Goal: Task Accomplishment & Management: Complete application form

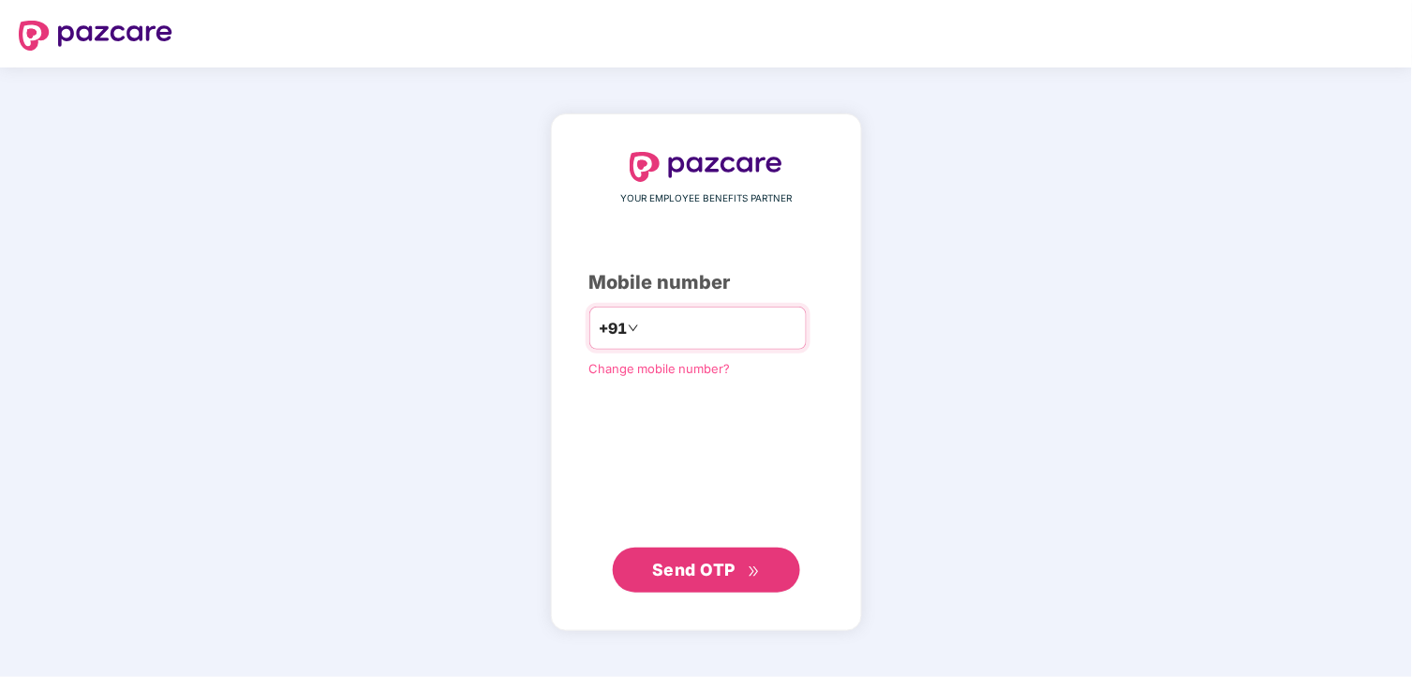
type input "**********"
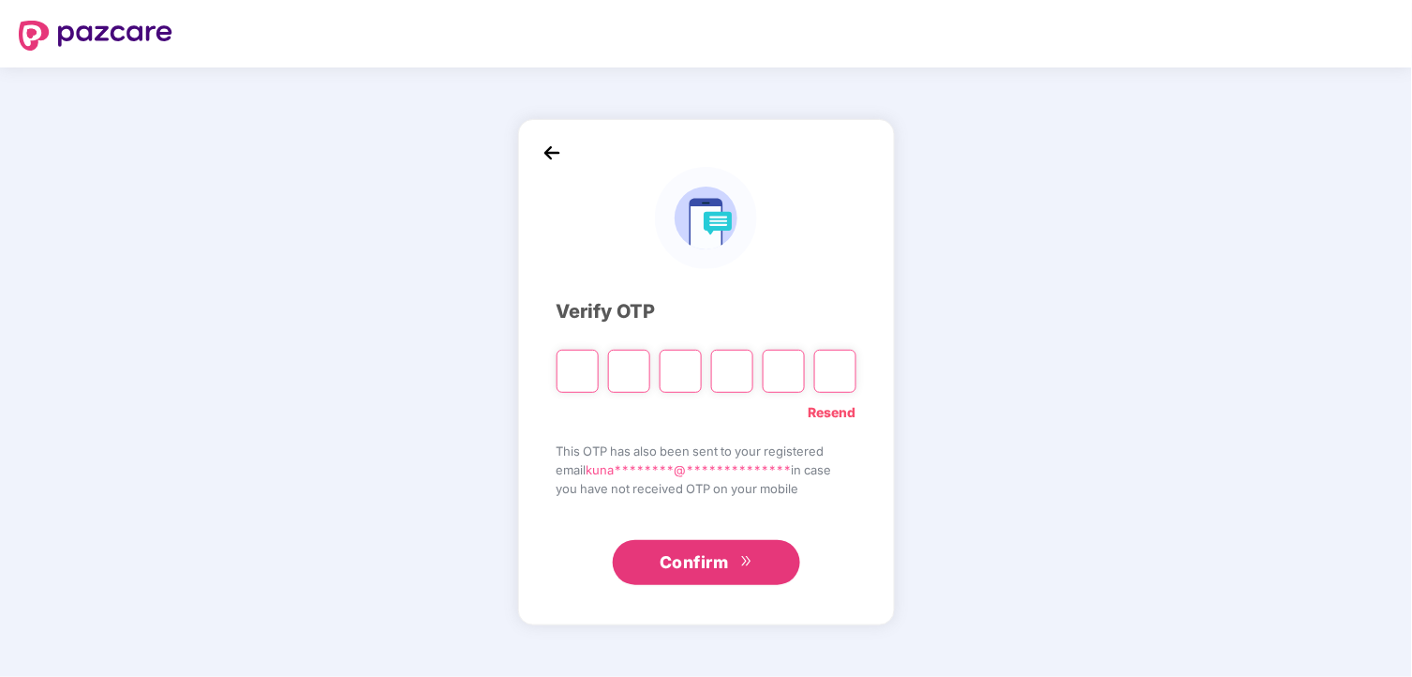
type input "*"
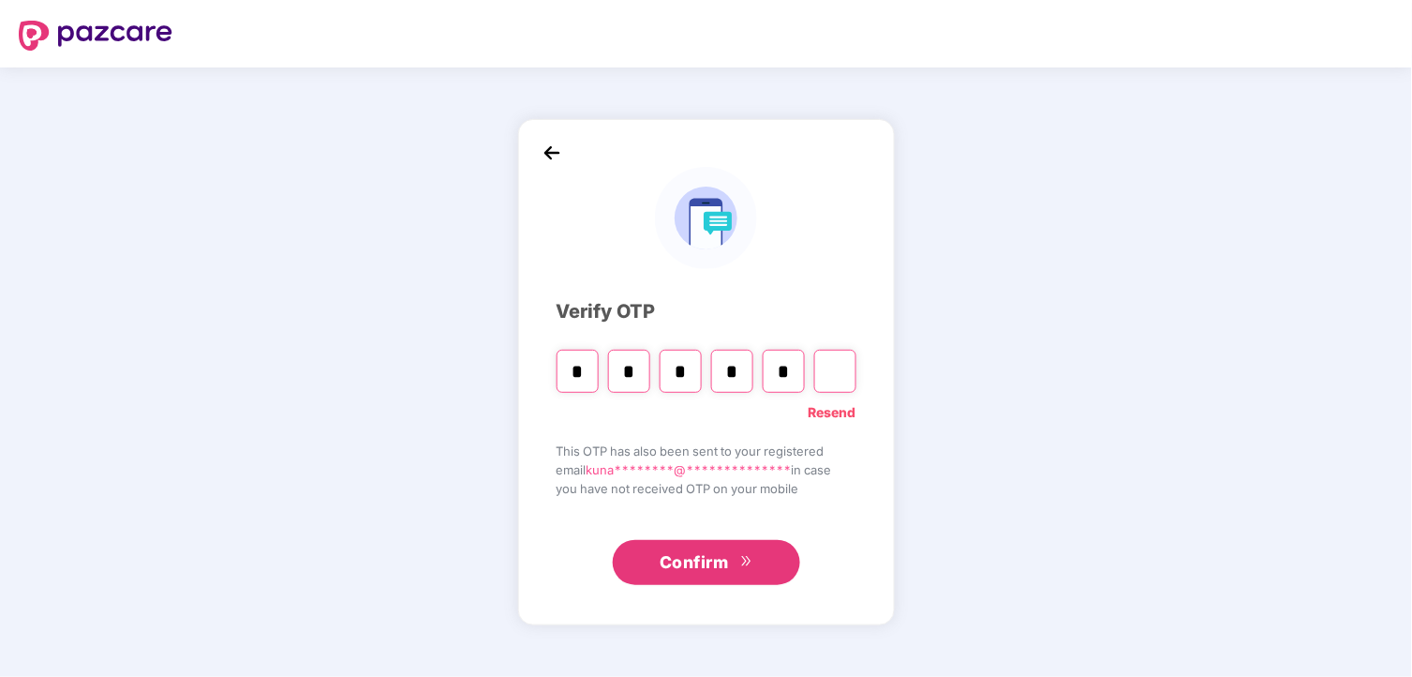
type input "*"
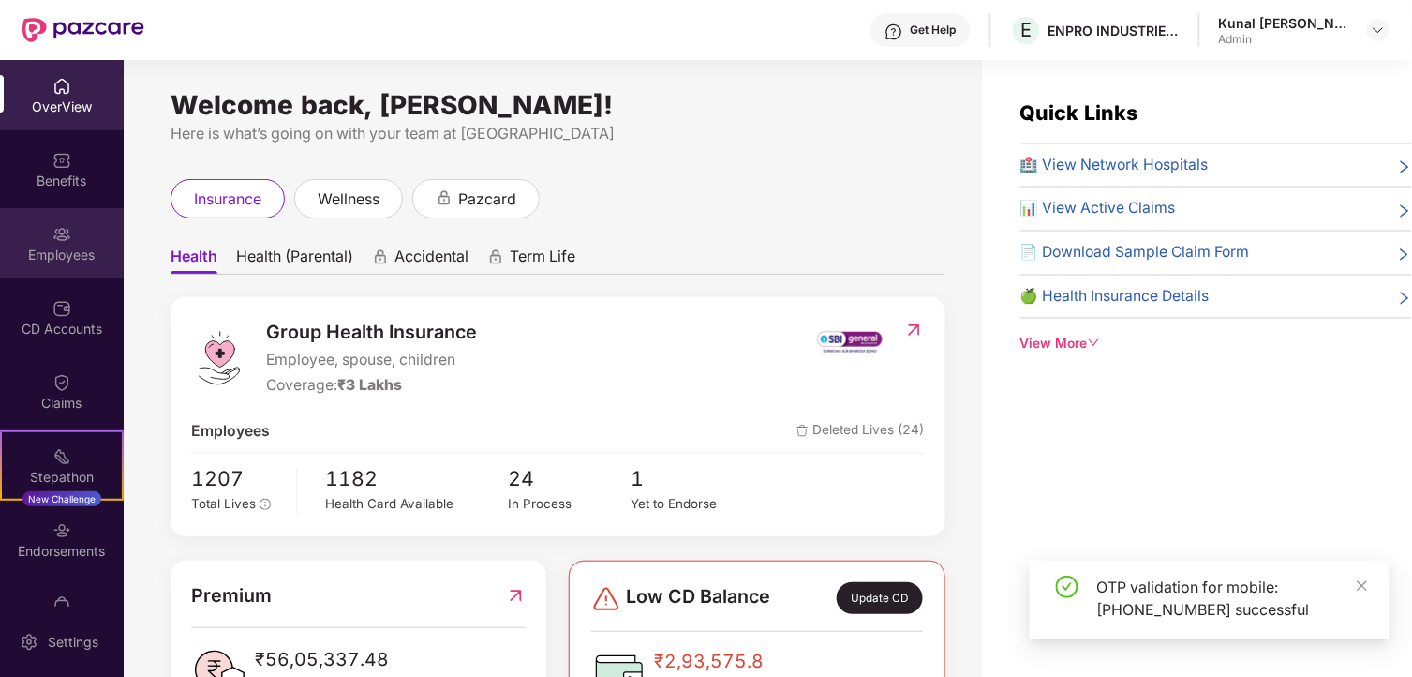
click at [61, 253] on div "Employees" at bounding box center [62, 255] width 124 height 19
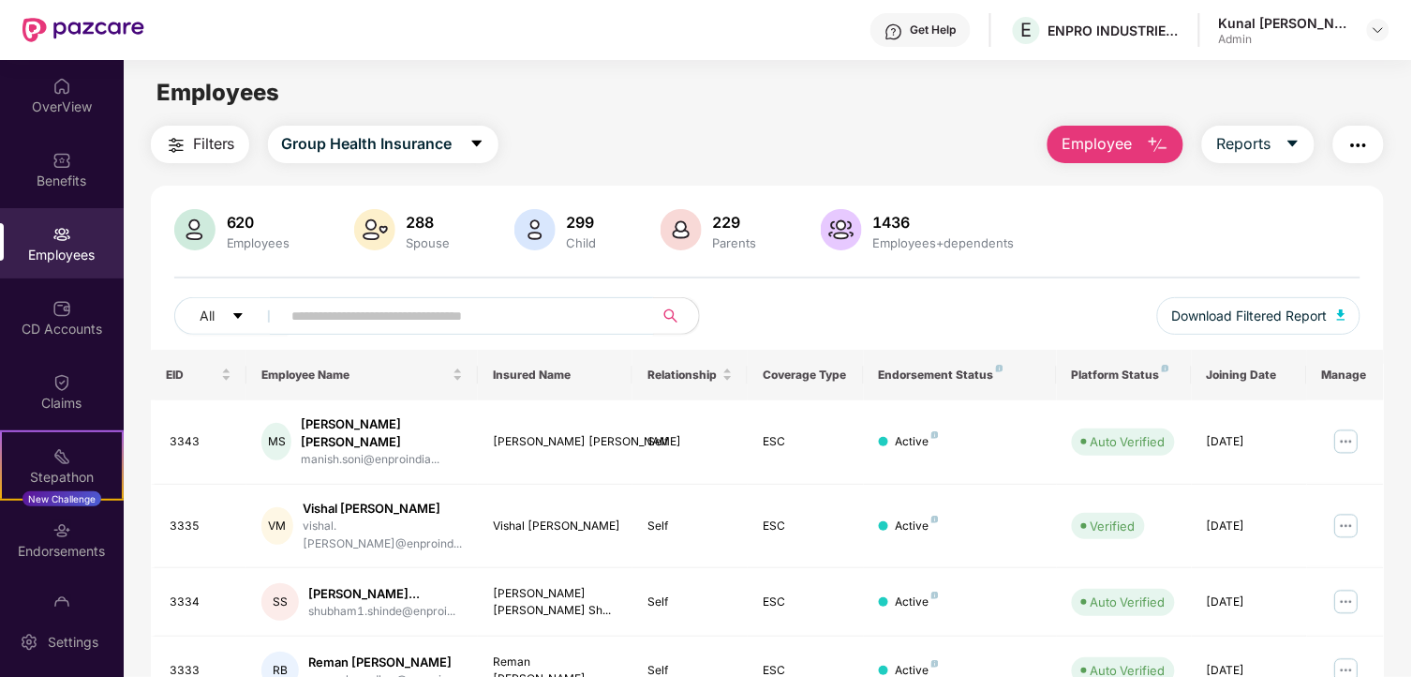
click at [1104, 138] on span "Employee" at bounding box center [1097, 143] width 70 height 23
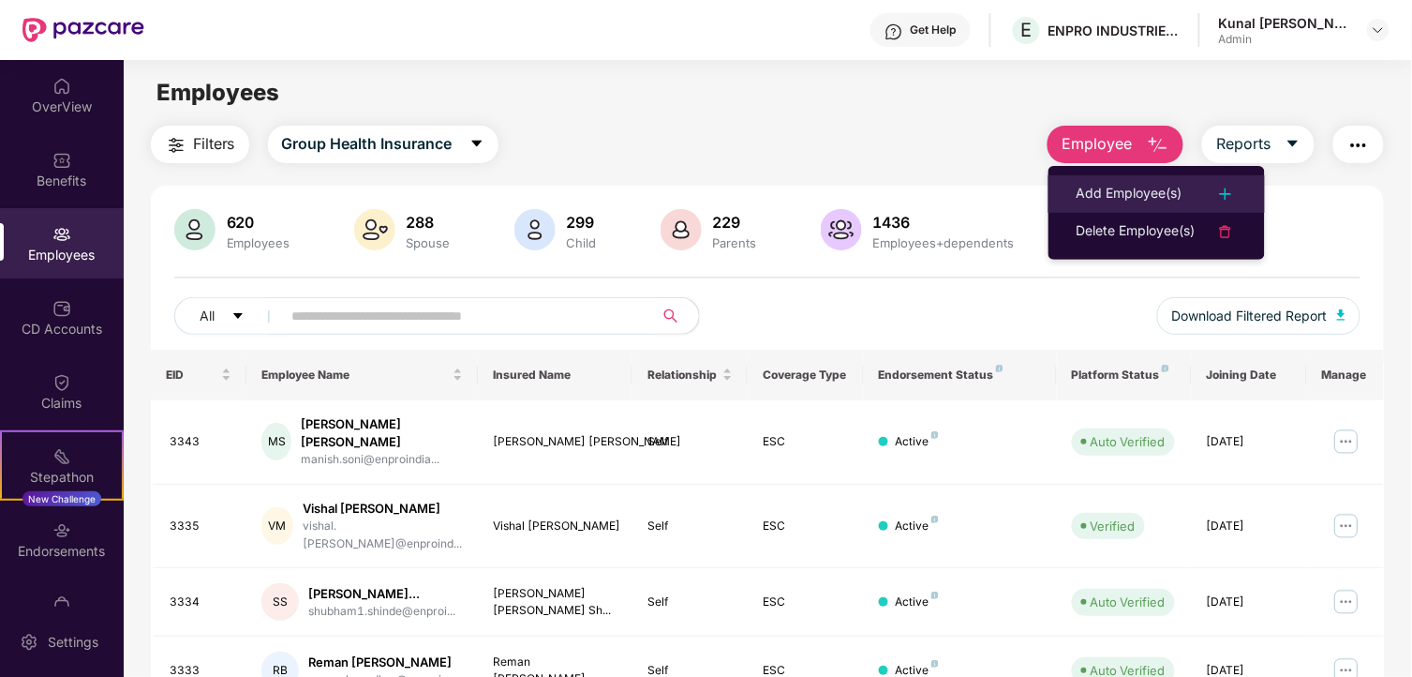
click at [1102, 184] on div "Add Employee(s)" at bounding box center [1130, 194] width 106 height 22
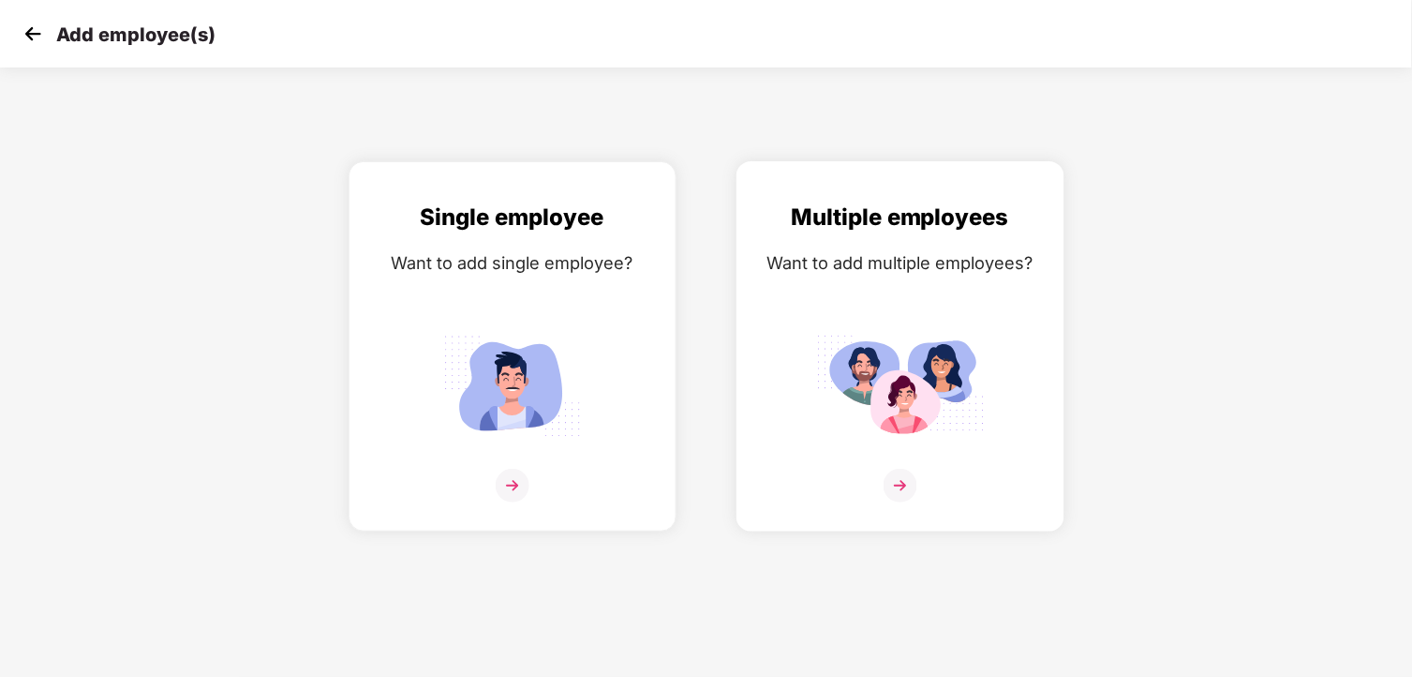
click at [887, 255] on div "Want to add multiple employees?" at bounding box center [900, 262] width 289 height 27
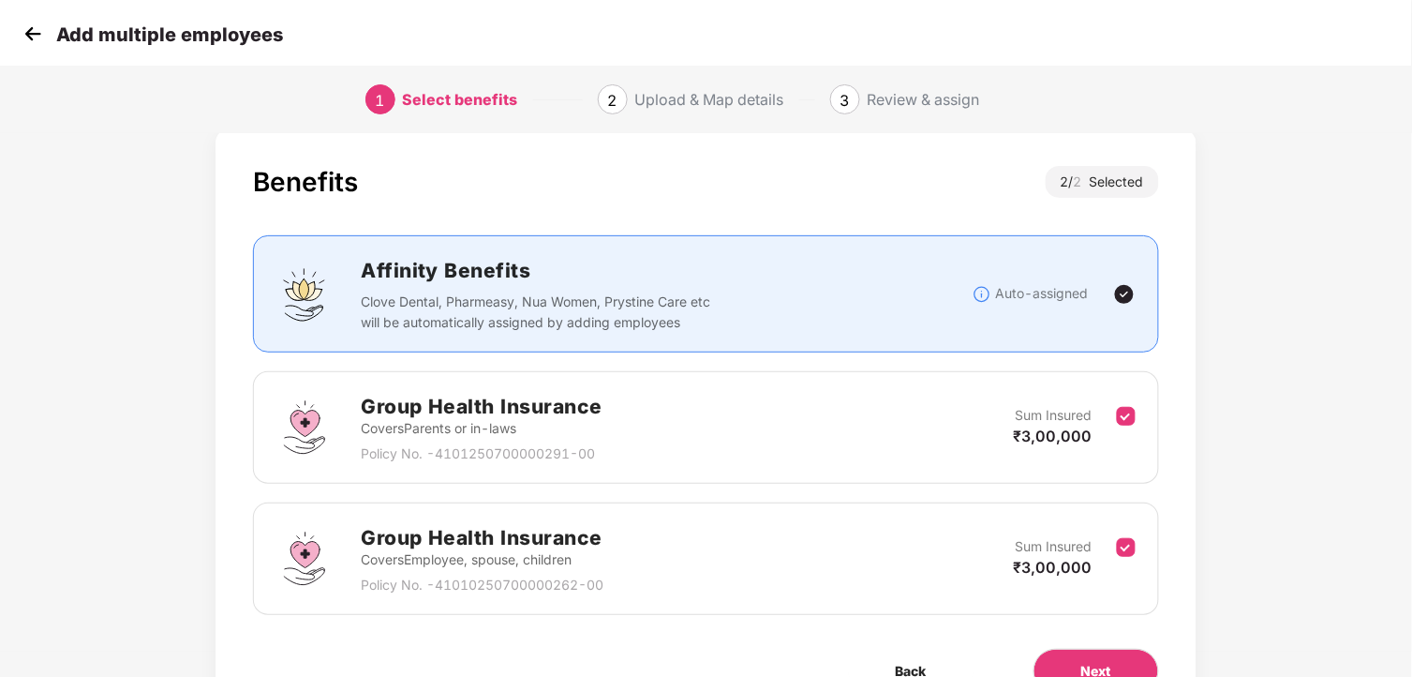
scroll to position [104, 0]
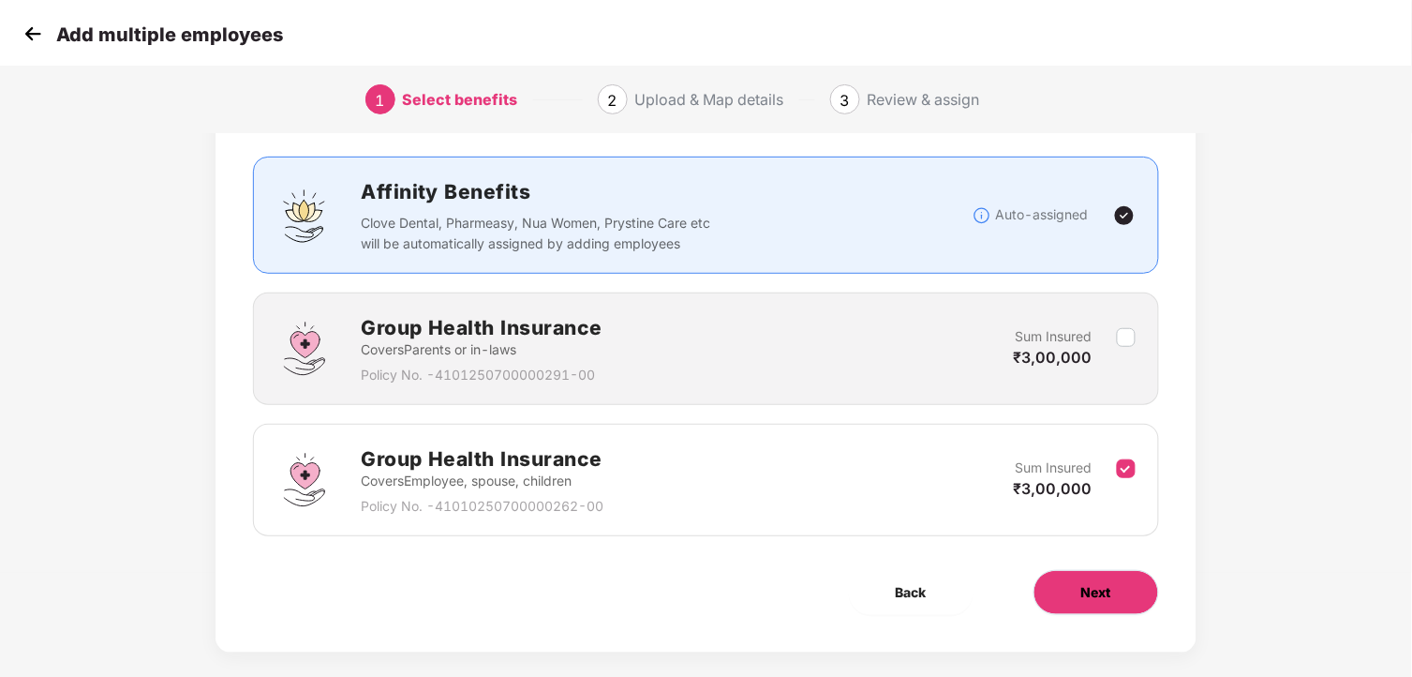
click at [1099, 582] on button "Next" at bounding box center [1097, 592] width 126 height 45
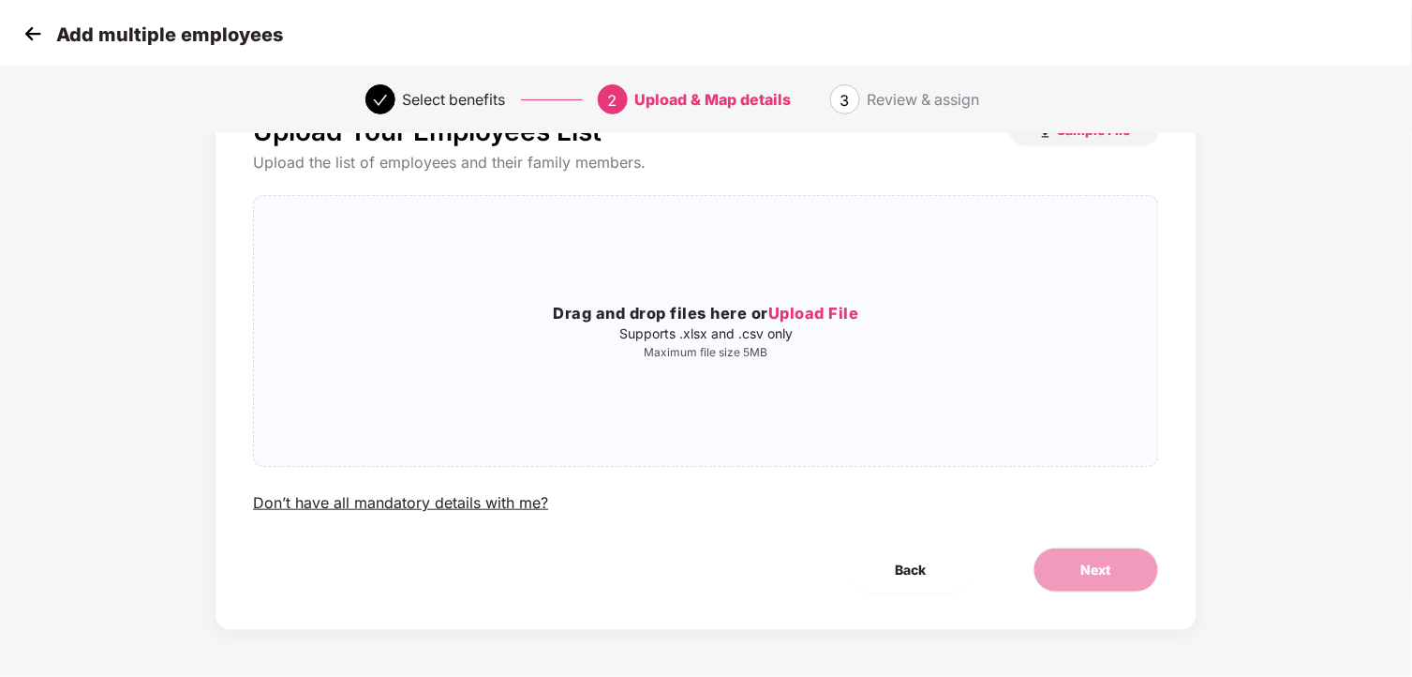
scroll to position [0, 0]
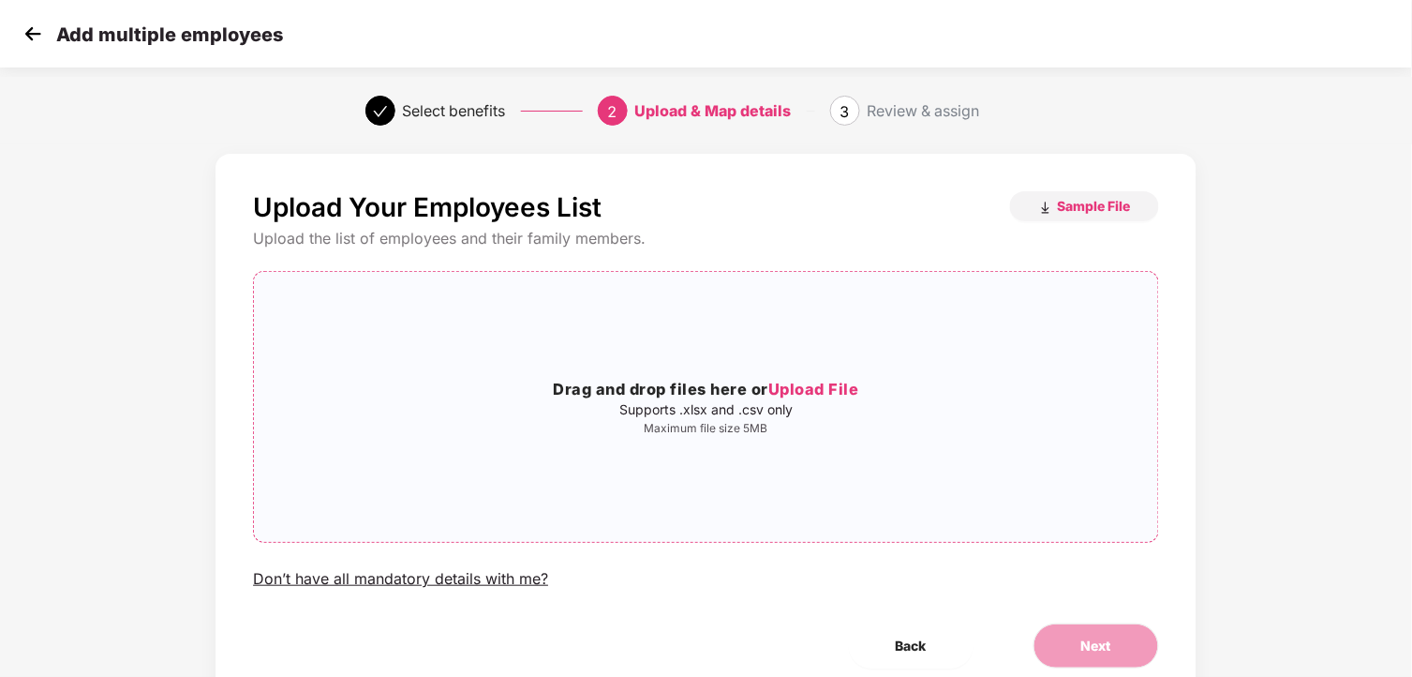
click at [774, 402] on p "Supports .xlsx and .csv only" at bounding box center [706, 409] width 904 height 15
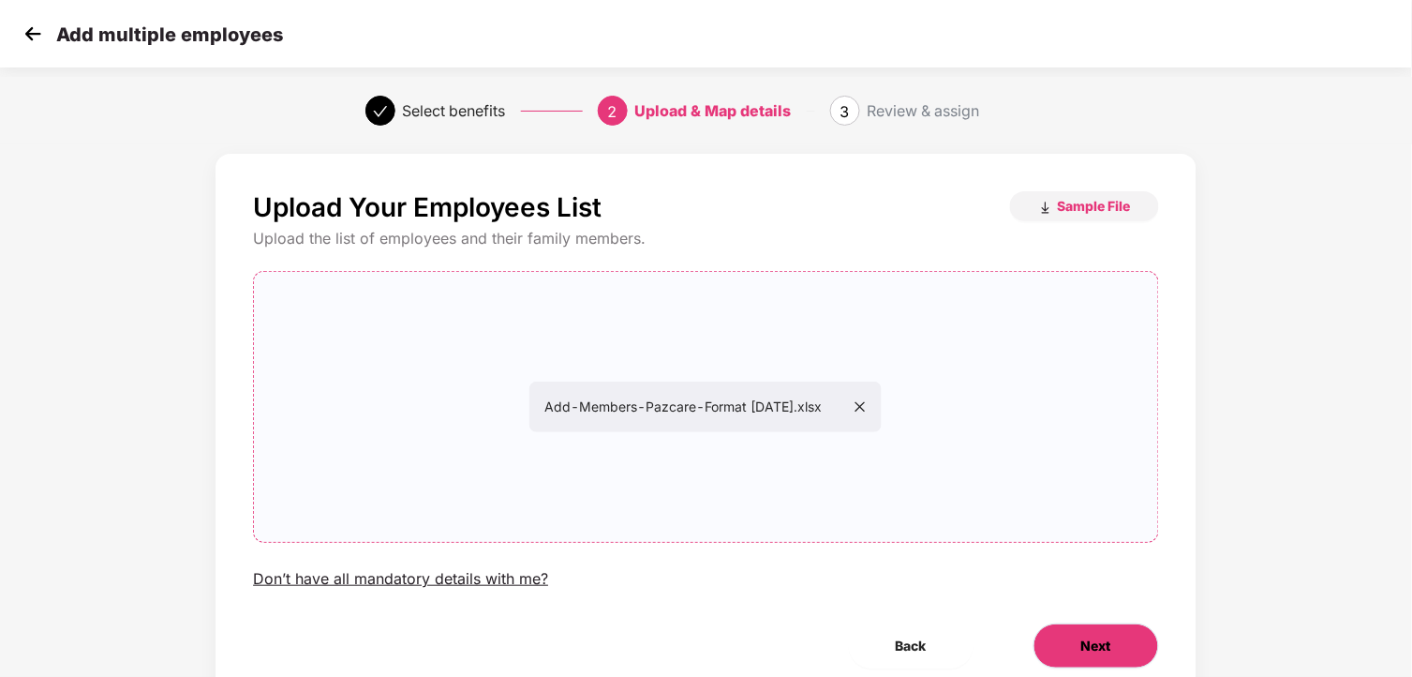
click at [1120, 638] on button "Next" at bounding box center [1097, 645] width 126 height 45
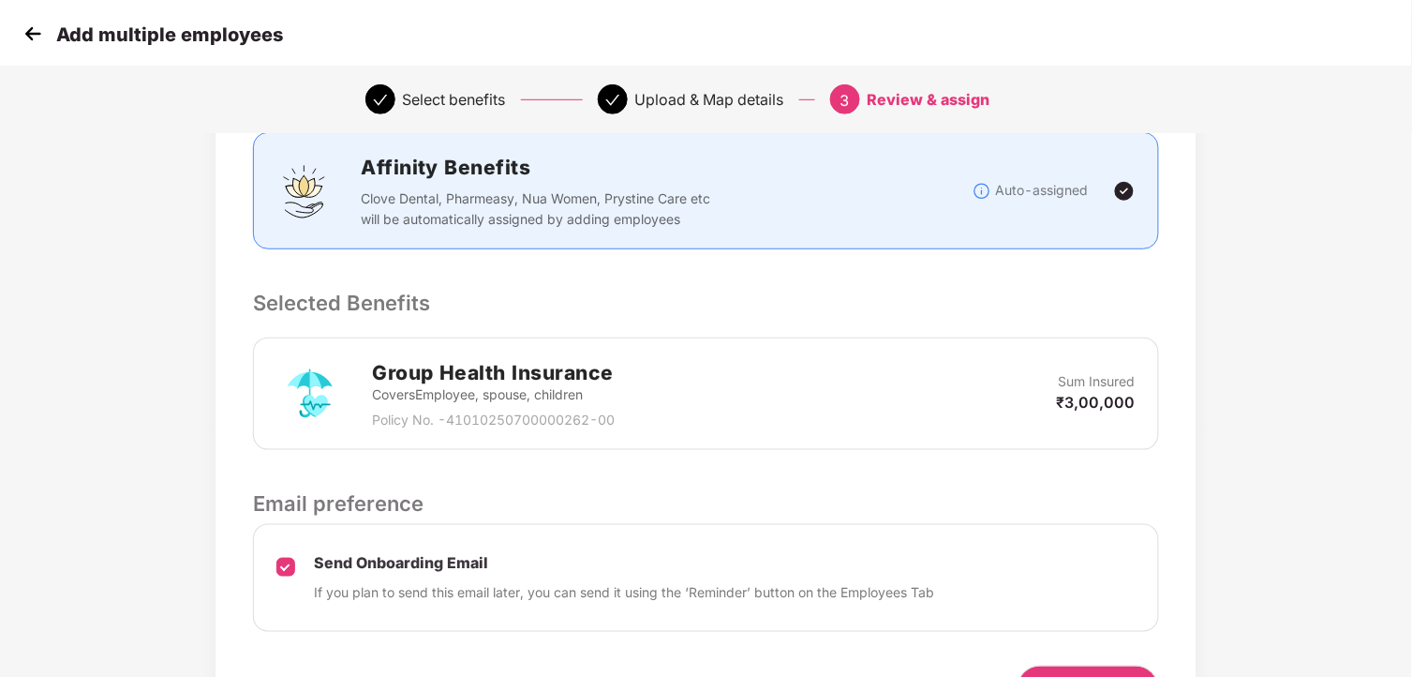
scroll to position [312, 0]
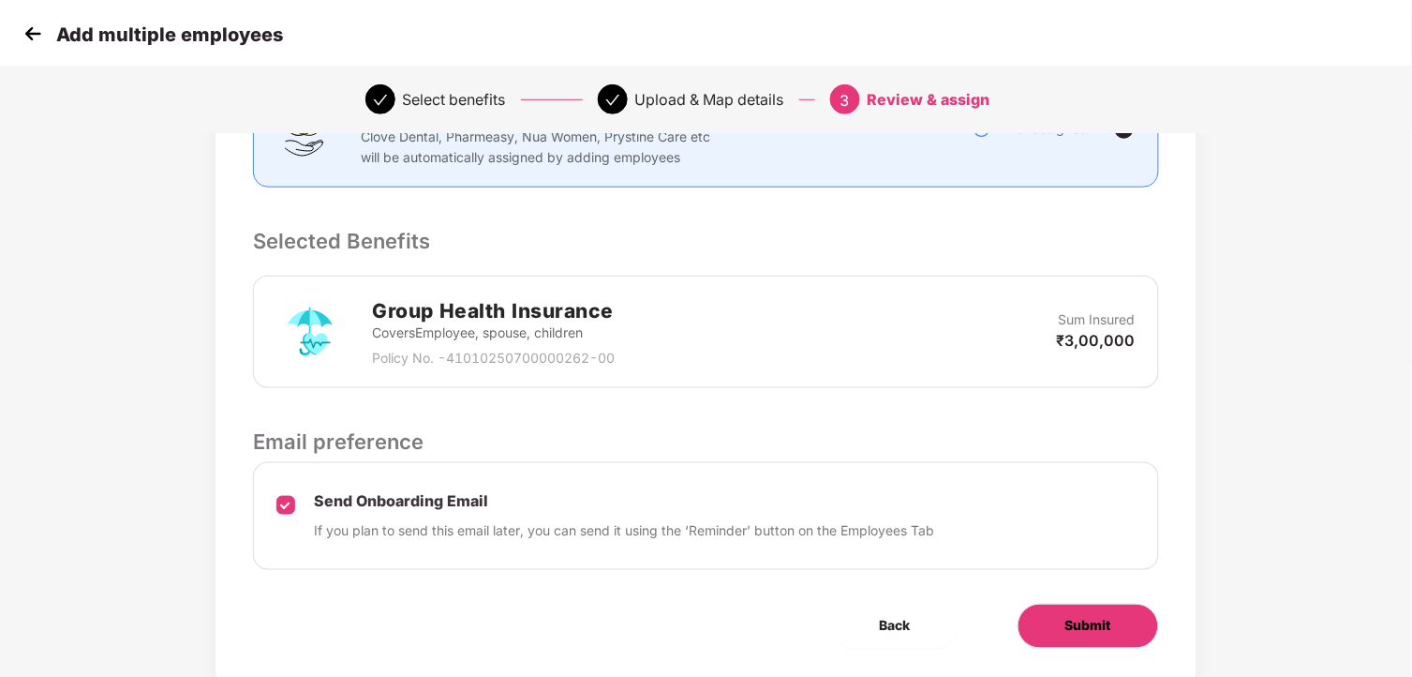
click at [1076, 624] on span "Submit" at bounding box center [1089, 626] width 46 height 21
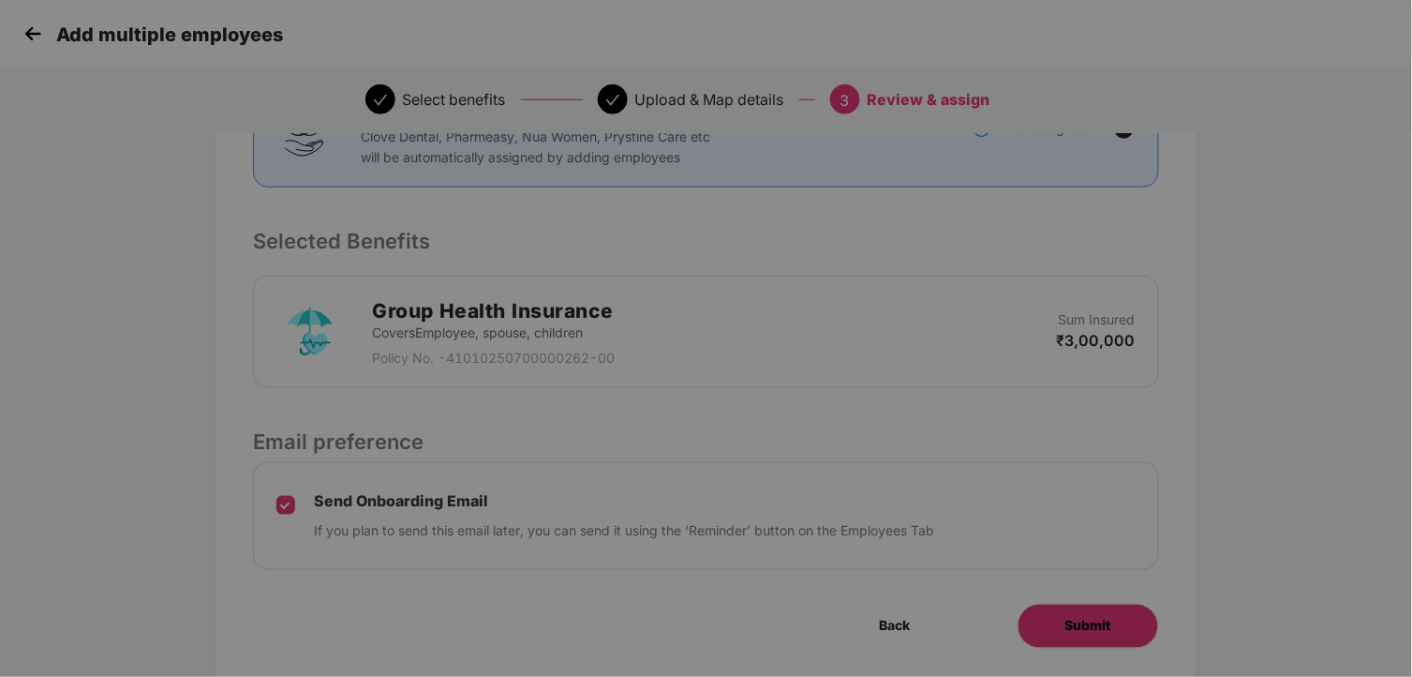
scroll to position [0, 0]
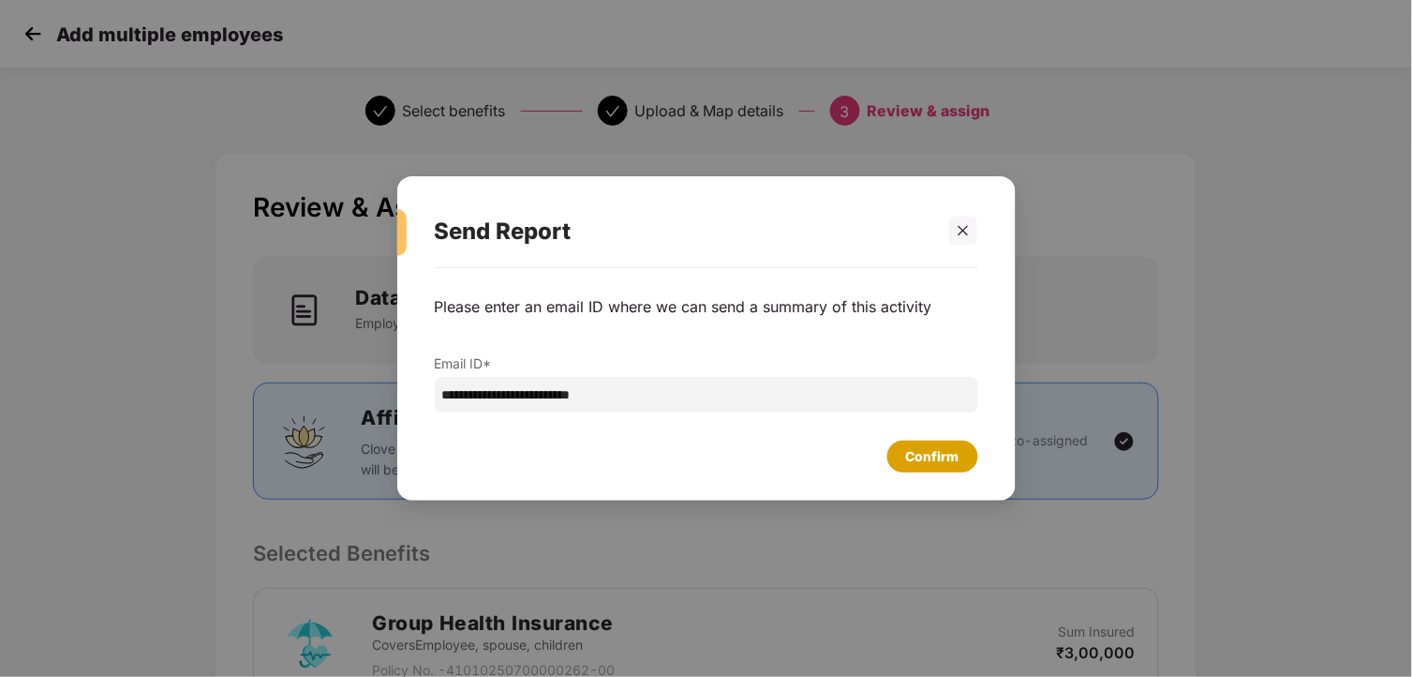
click at [925, 455] on div "Confirm" at bounding box center [932, 456] width 53 height 21
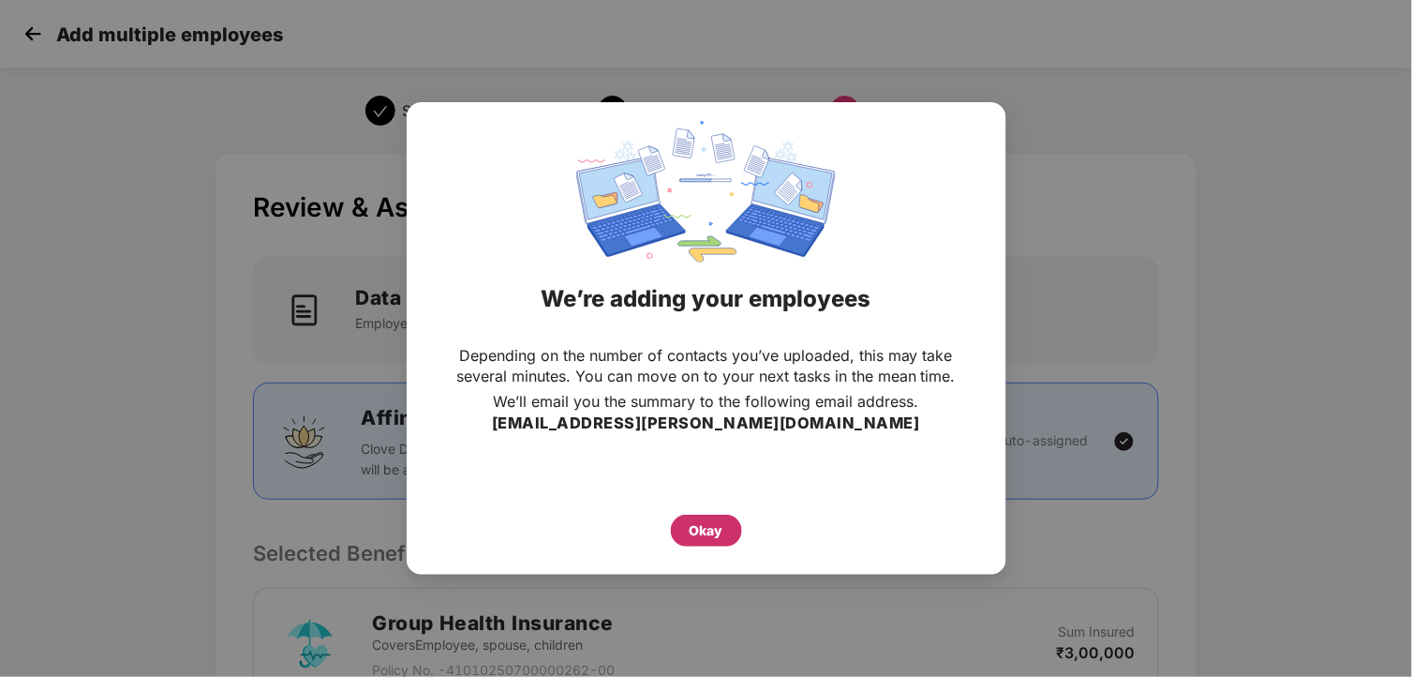
click at [714, 528] on div "Okay" at bounding box center [707, 530] width 34 height 21
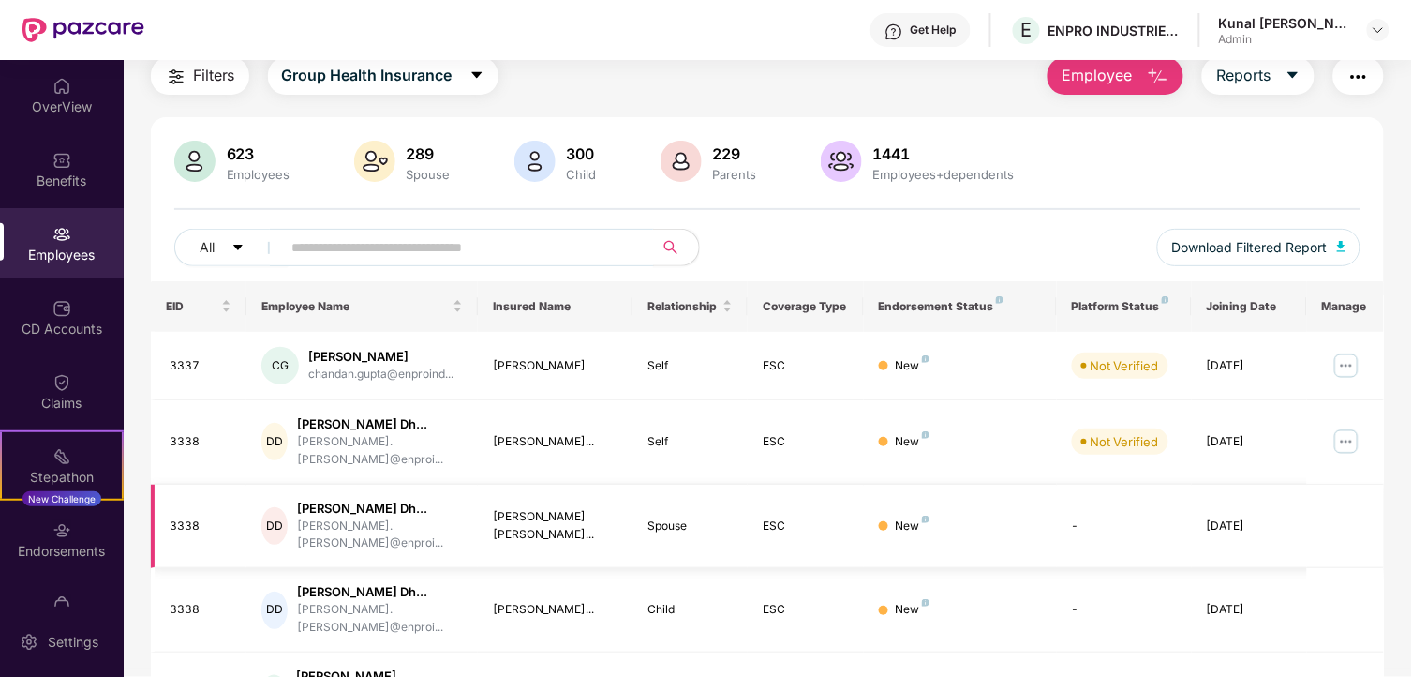
scroll to position [104, 0]
